Goal: Ask a question

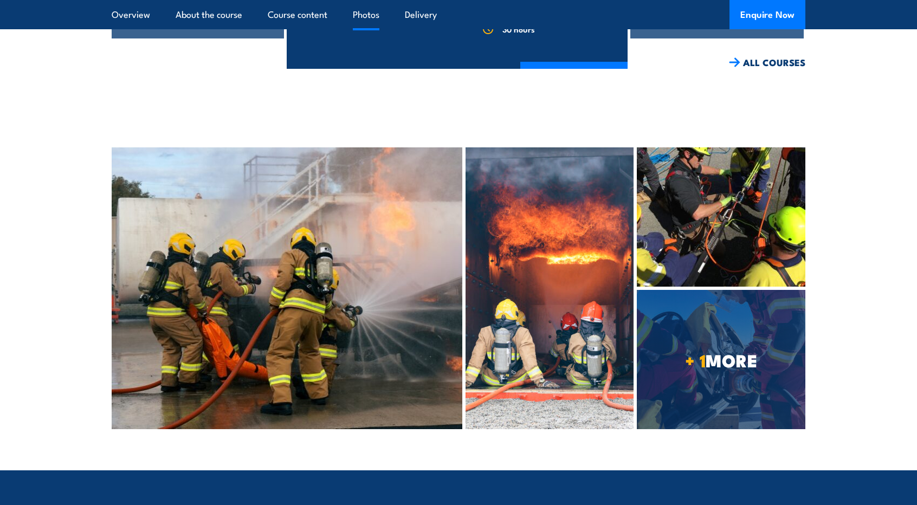
scroll to position [3483, 0]
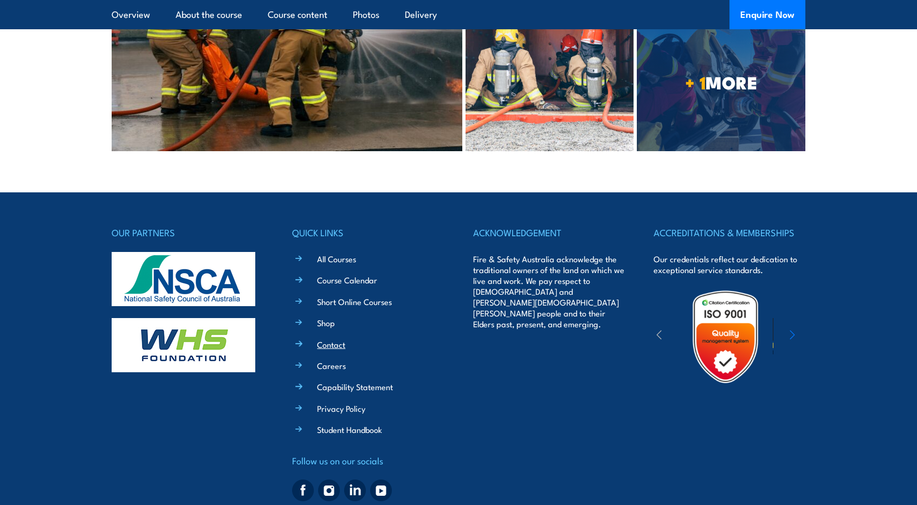
click at [333, 339] on link "Contact" at bounding box center [331, 344] width 28 height 11
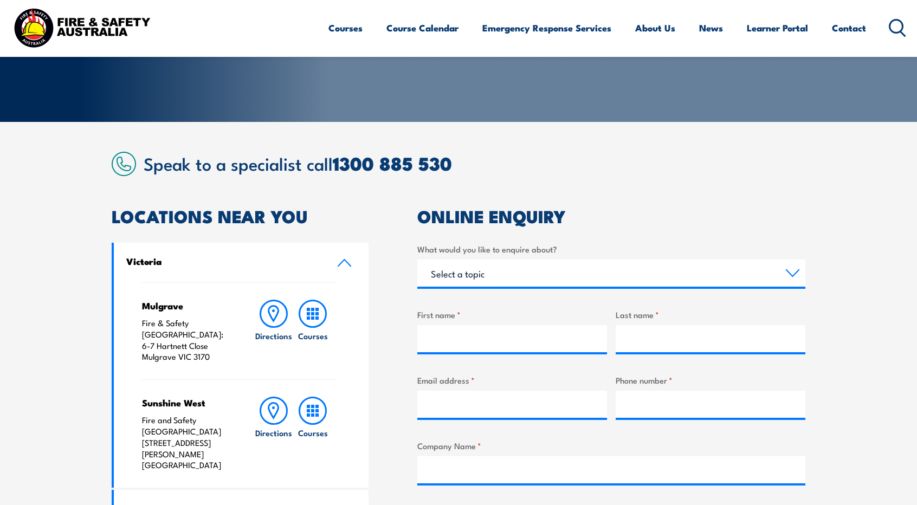
scroll to position [189, 0]
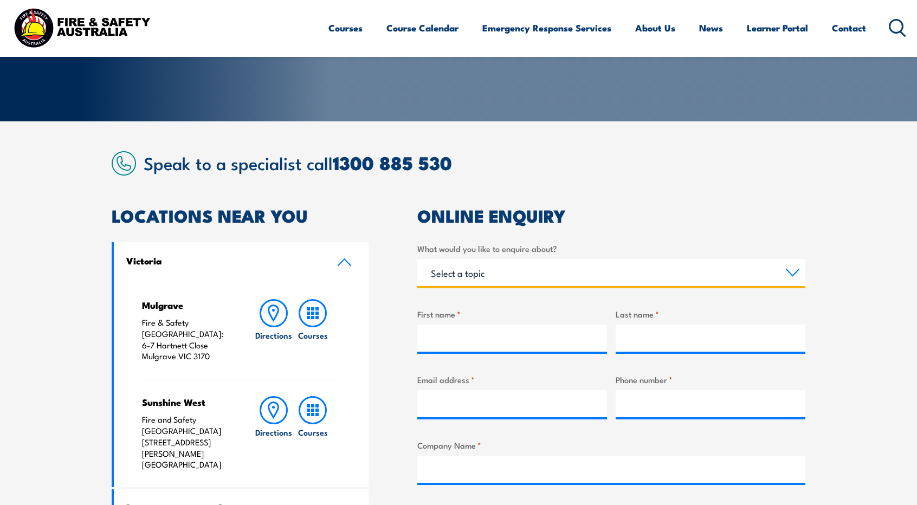
click at [512, 263] on select "Select a topic Training Emergency Response Services General Enquiry" at bounding box center [611, 272] width 388 height 27
select select "Training"
click at [417, 259] on select "Select a topic Training Emergency Response Services General Enquiry" at bounding box center [611, 272] width 388 height 27
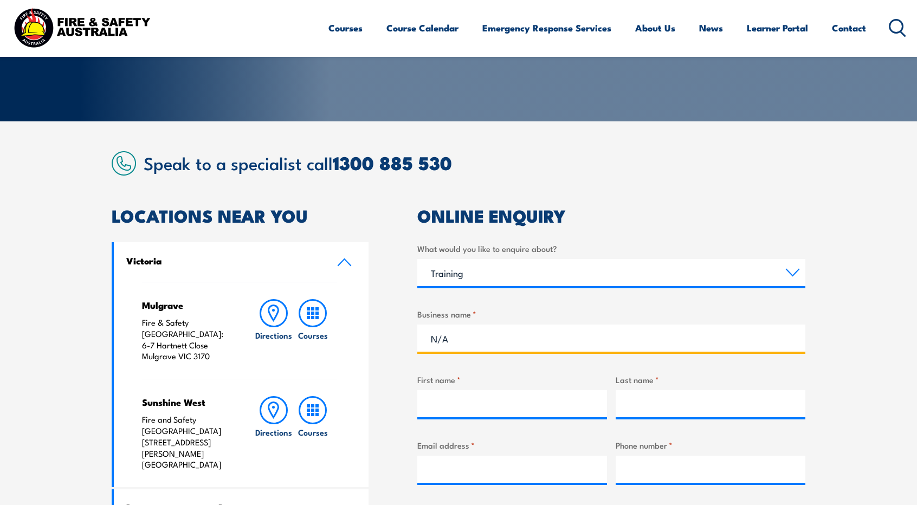
type input "N/A"
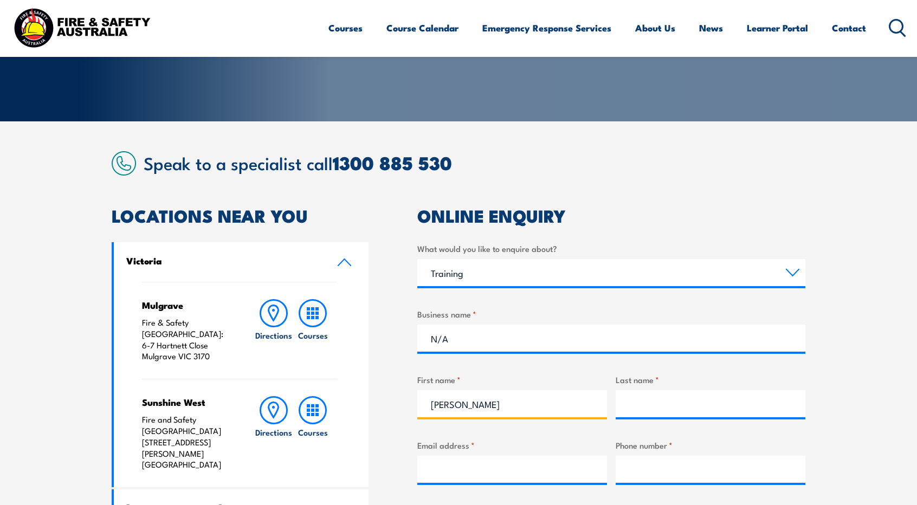
type input "[PERSON_NAME]"
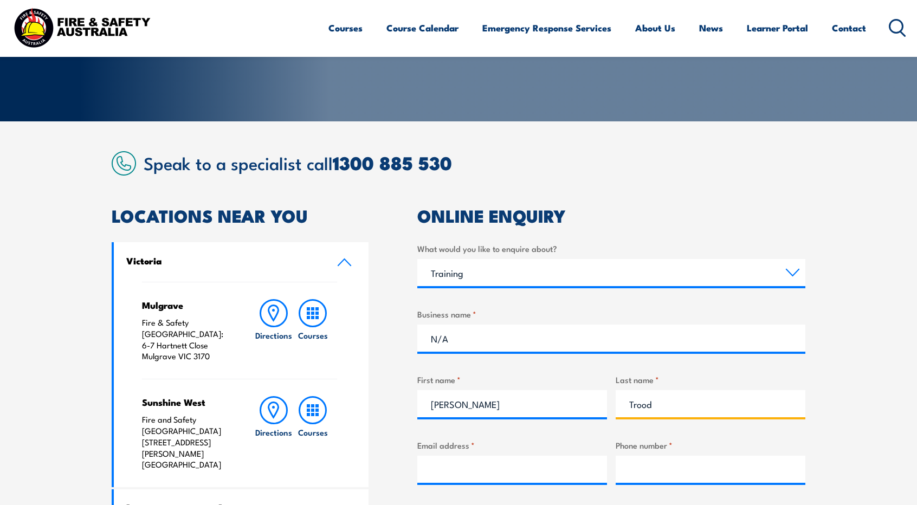
type input "Trood"
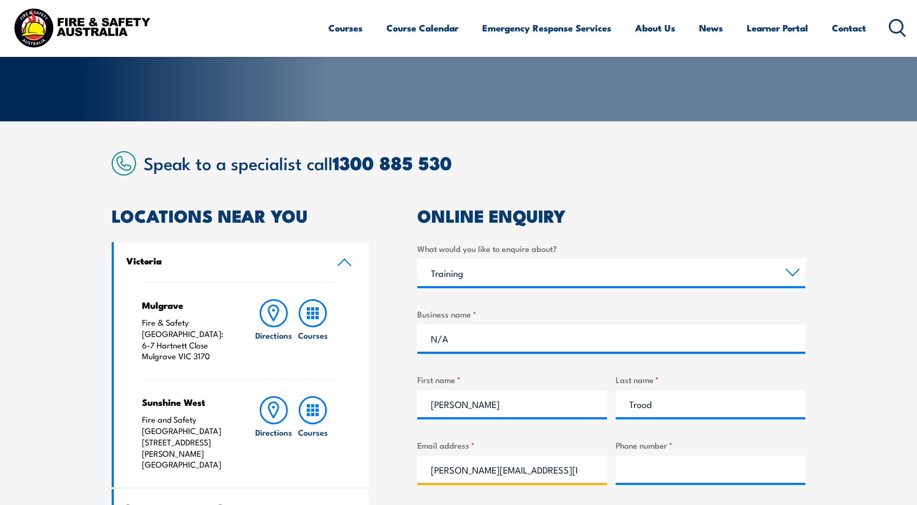
type input "[PERSON_NAME][EMAIL_ADDRESS][PERSON_NAME][DOMAIN_NAME]"
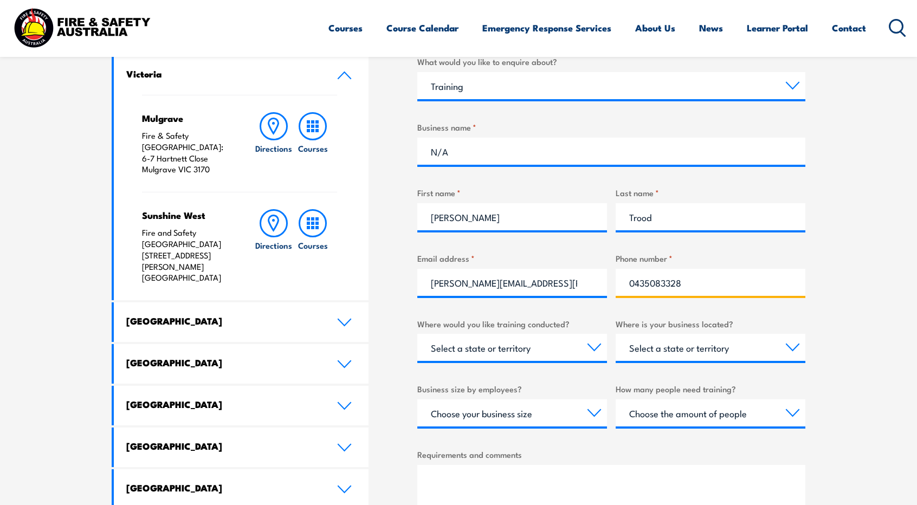
scroll to position [378, 0]
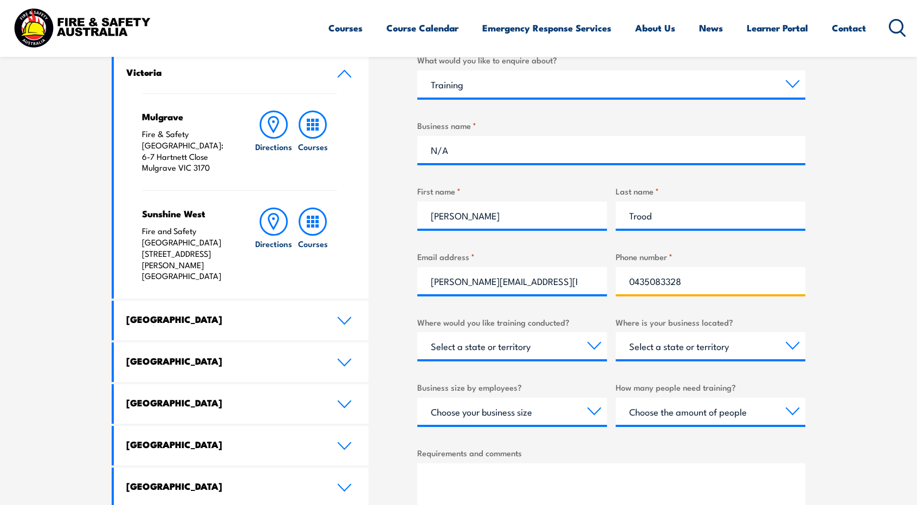
type input "0435083328"
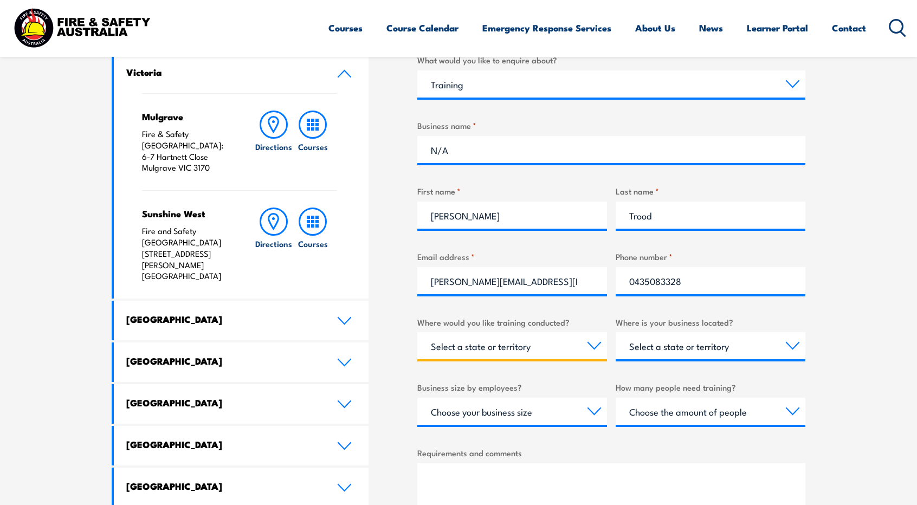
click at [556, 348] on select "Select a state or territory Nationally - multiple locations [GEOGRAPHIC_DATA] […" at bounding box center [512, 345] width 190 height 27
select select "VIC"
click at [417, 332] on select "Select a state or territory Nationally - multiple locations [GEOGRAPHIC_DATA] […" at bounding box center [512, 345] width 190 height 27
click at [718, 359] on div "Select a state or territory [GEOGRAPHIC_DATA] [GEOGRAPHIC_DATA] [GEOGRAPHIC_DAT…" at bounding box center [711, 345] width 190 height 27
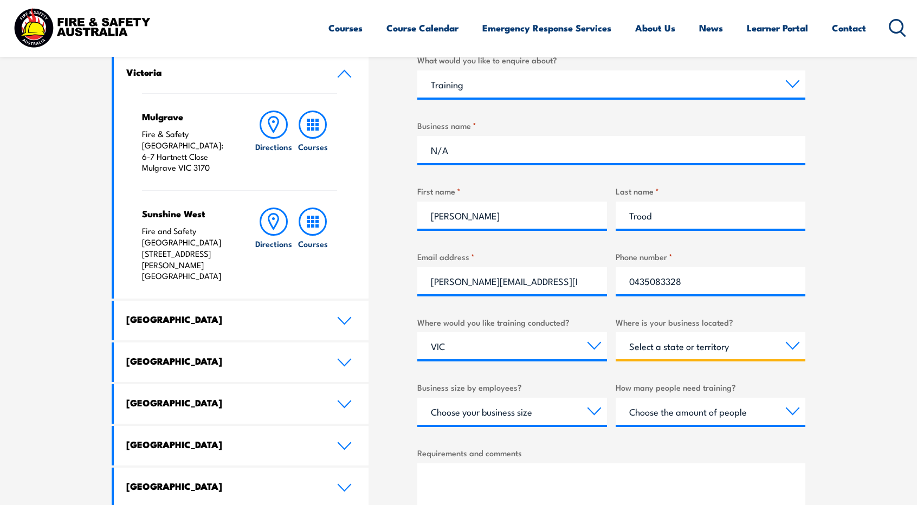
click at [704, 346] on select "Select a state or territory [GEOGRAPHIC_DATA] [GEOGRAPHIC_DATA] [GEOGRAPHIC_DAT…" at bounding box center [711, 345] width 190 height 27
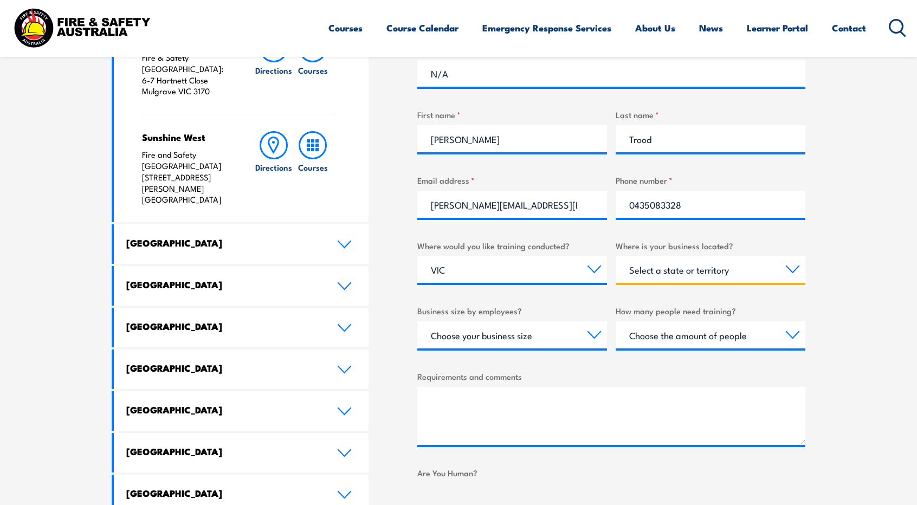
scroll to position [455, 0]
click at [599, 348] on div "Choose your business size 1 to 19 20 to 199 200+" at bounding box center [512, 334] width 190 height 27
click at [596, 335] on select "Choose your business size 1 to 19 20 to 199 200+" at bounding box center [512, 334] width 190 height 27
click at [685, 367] on div "What would you like to enquire about? Select a topic Training Emergency Respons…" at bounding box center [611, 251] width 388 height 549
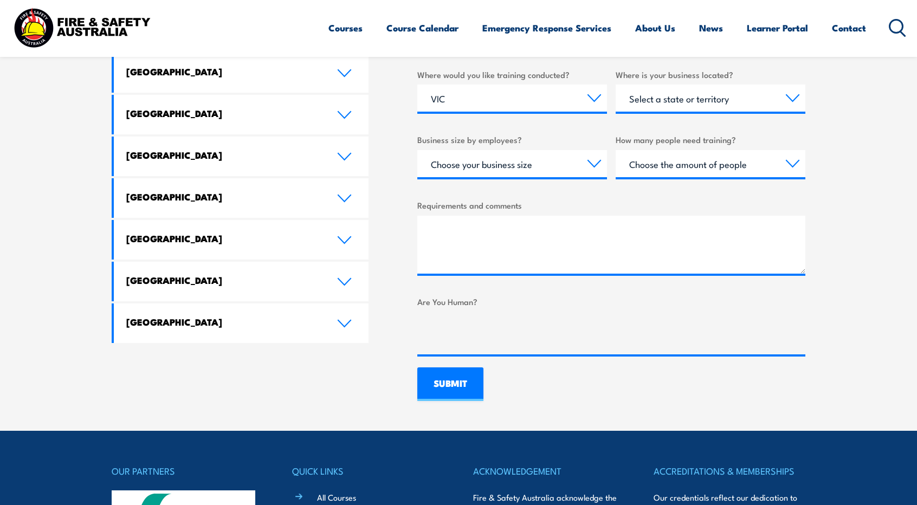
scroll to position [636, 0]
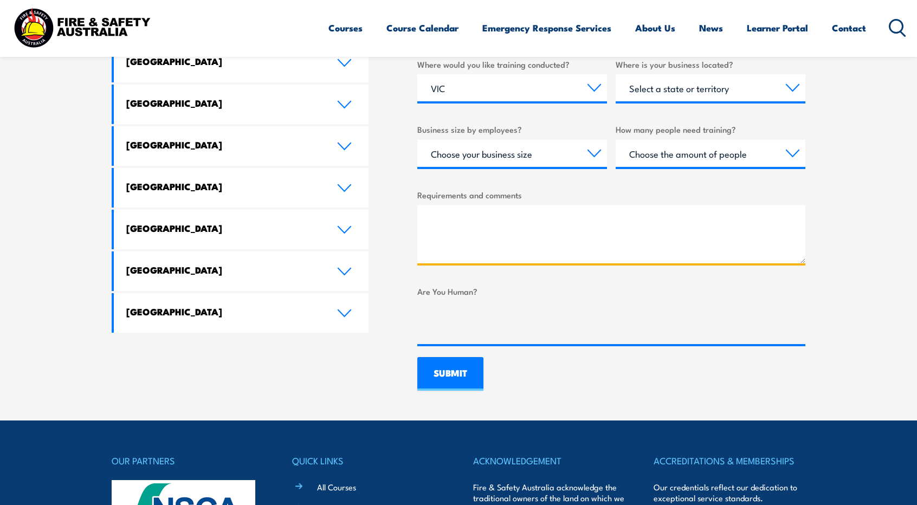
click at [655, 246] on textarea "Requirements and comments" at bounding box center [611, 234] width 388 height 58
click at [493, 217] on textarea "Hi there. I am a Paramedic looking to make the shift into the private sector," at bounding box center [611, 234] width 388 height 58
click at [594, 247] on textarea "Hi there. I am an Ambulance Paramedic looking to make the shift into the privat…" at bounding box center [611, 234] width 388 height 58
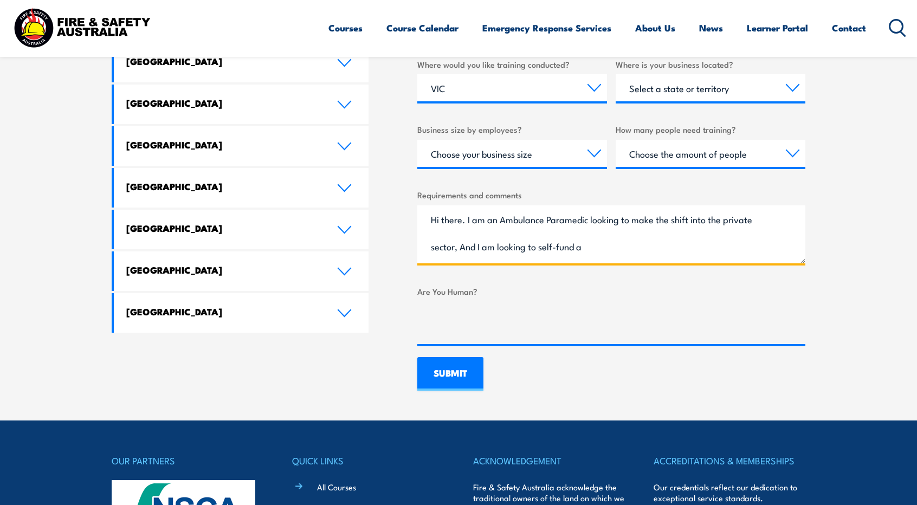
paste textarea "RII30719"
click at [584, 246] on textarea "Hi there. I am an Ambulance Paramedic looking to make the shift into the privat…" at bounding box center [611, 234] width 388 height 58
paste textarea "RII30719"
click at [461, 248] on textarea "Hi there. I am an Ambulance Paramedic looking to make the shift into the privat…" at bounding box center [611, 234] width 388 height 58
click at [708, 256] on textarea "Hi there. I am an Ambulance Paramedic looking to make the shift into the privat…" at bounding box center [611, 234] width 388 height 58
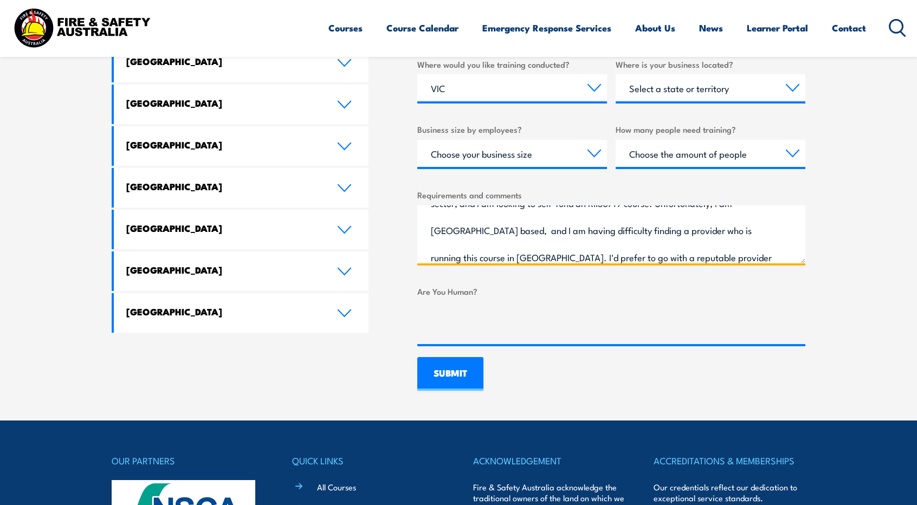
scroll to position [70, 0]
paste textarea "RII30719"
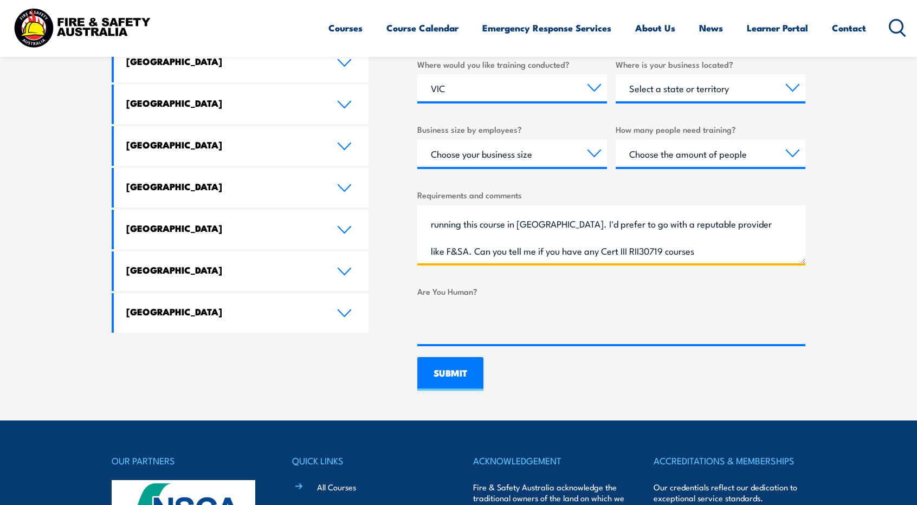
drag, startPoint x: 614, startPoint y: 255, endPoint x: 472, endPoint y: 260, distance: 142.7
click at [472, 260] on textarea "Hi there. I am an Ambulance Paramedic looking to make the shift into the privat…" at bounding box center [611, 234] width 388 height 58
paste textarea "RII30719"
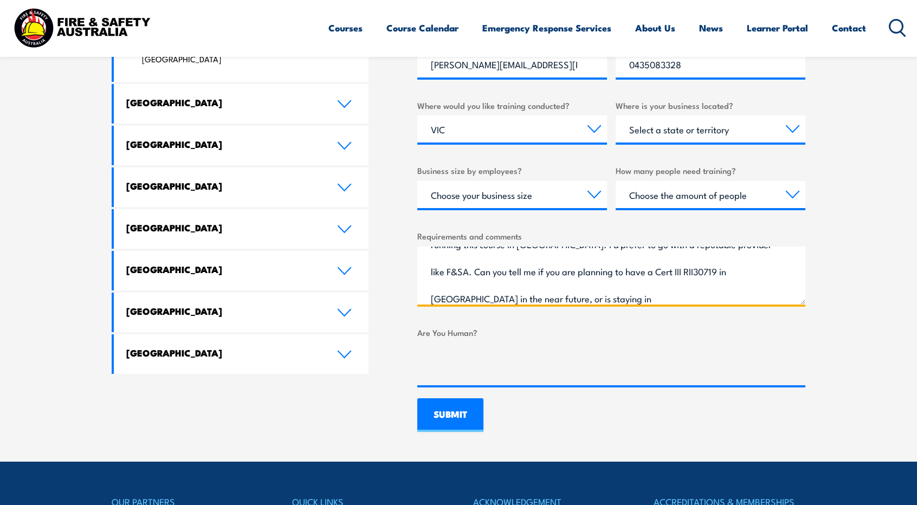
scroll to position [595, 0]
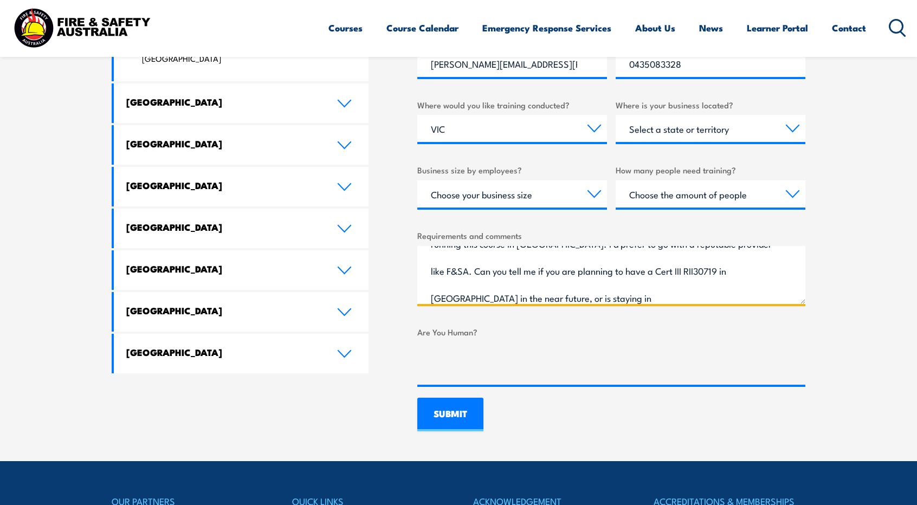
drag, startPoint x: 736, startPoint y: 290, endPoint x: 745, endPoint y: 274, distance: 18.2
click at [745, 274] on textarea "Hi there. I am an Ambulance Paramedic looking to make the shift into the privat…" at bounding box center [611, 275] width 388 height 58
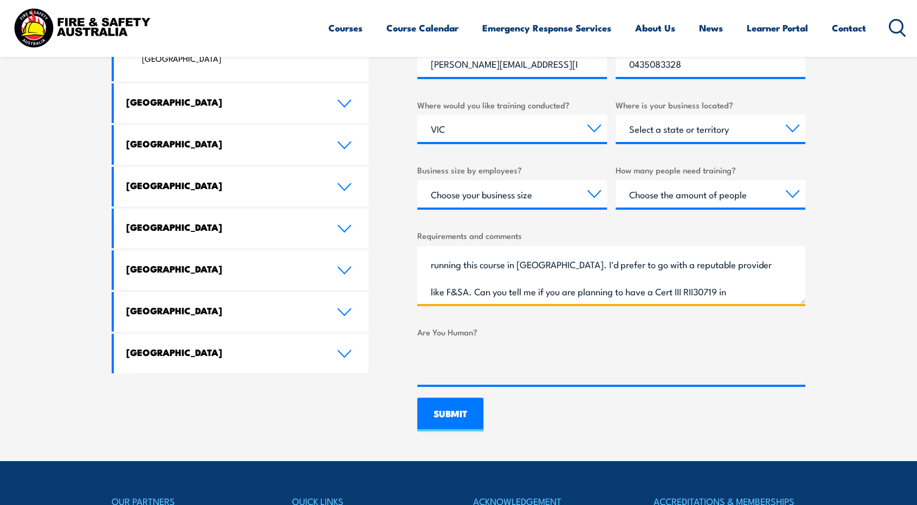
scroll to position [98, 0]
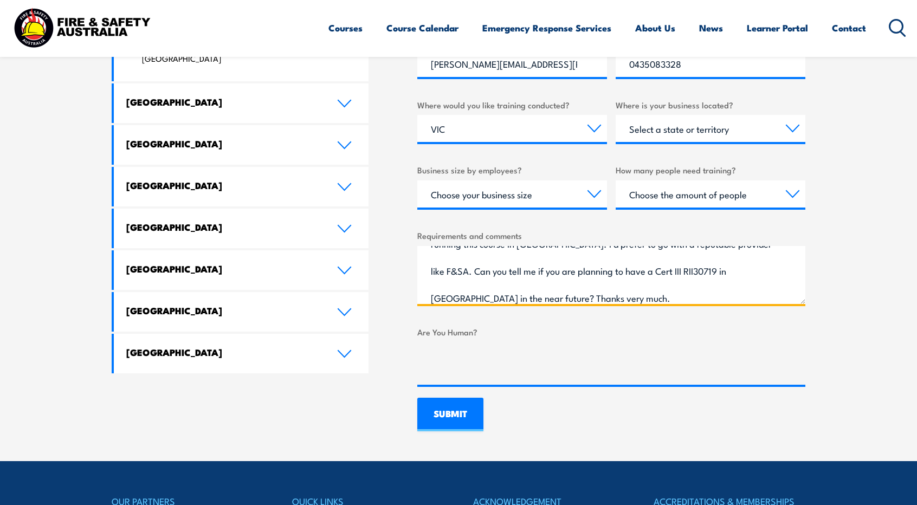
type textarea "Hi there. I am an Ambulance Paramedic looking to make the shift into the privat…"
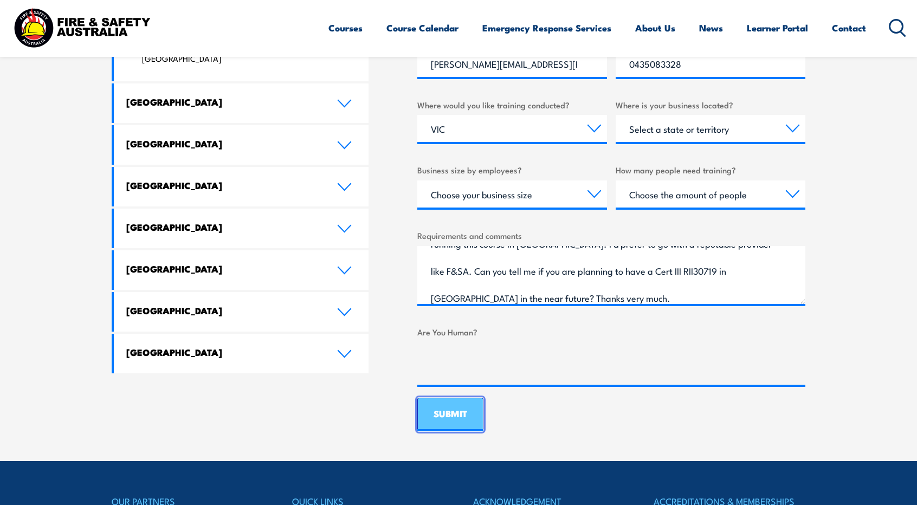
click at [435, 420] on input "SUBMIT" at bounding box center [450, 415] width 66 height 34
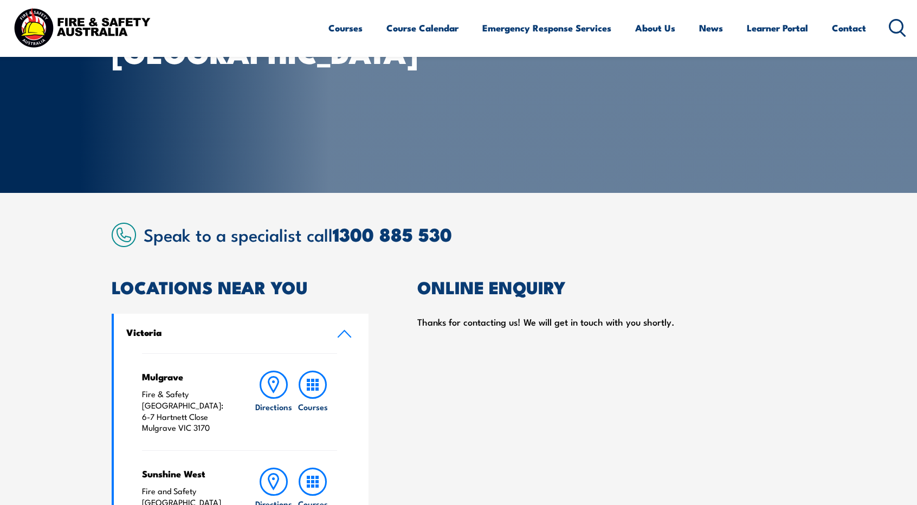
scroll to position [0, 0]
